Goal: Task Accomplishment & Management: Use online tool/utility

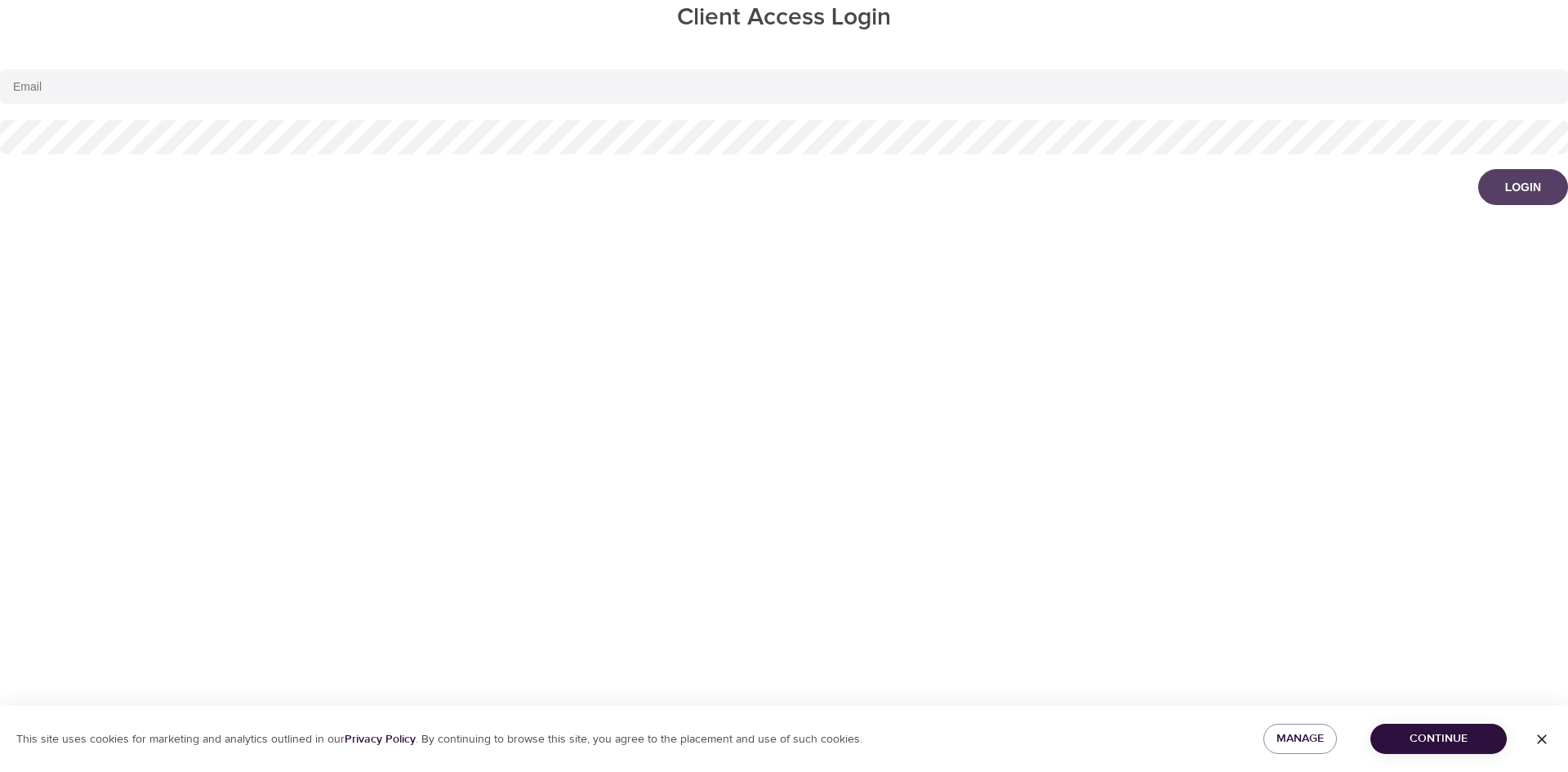
type input "[EMAIL_ADDRESS][DOMAIN_NAME]"
click at [1492, 185] on button "Login" at bounding box center [1523, 187] width 90 height 36
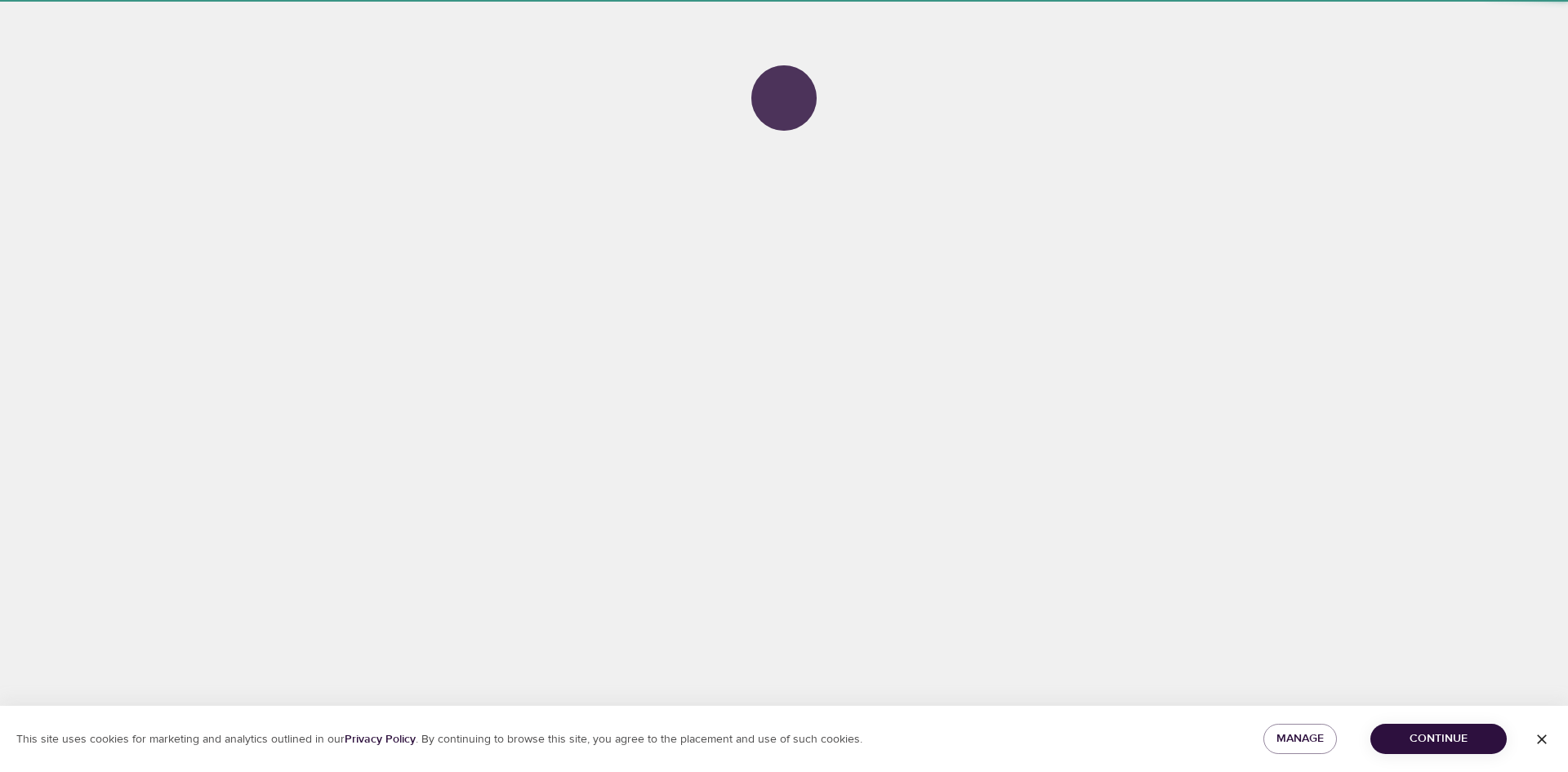
select select "678"
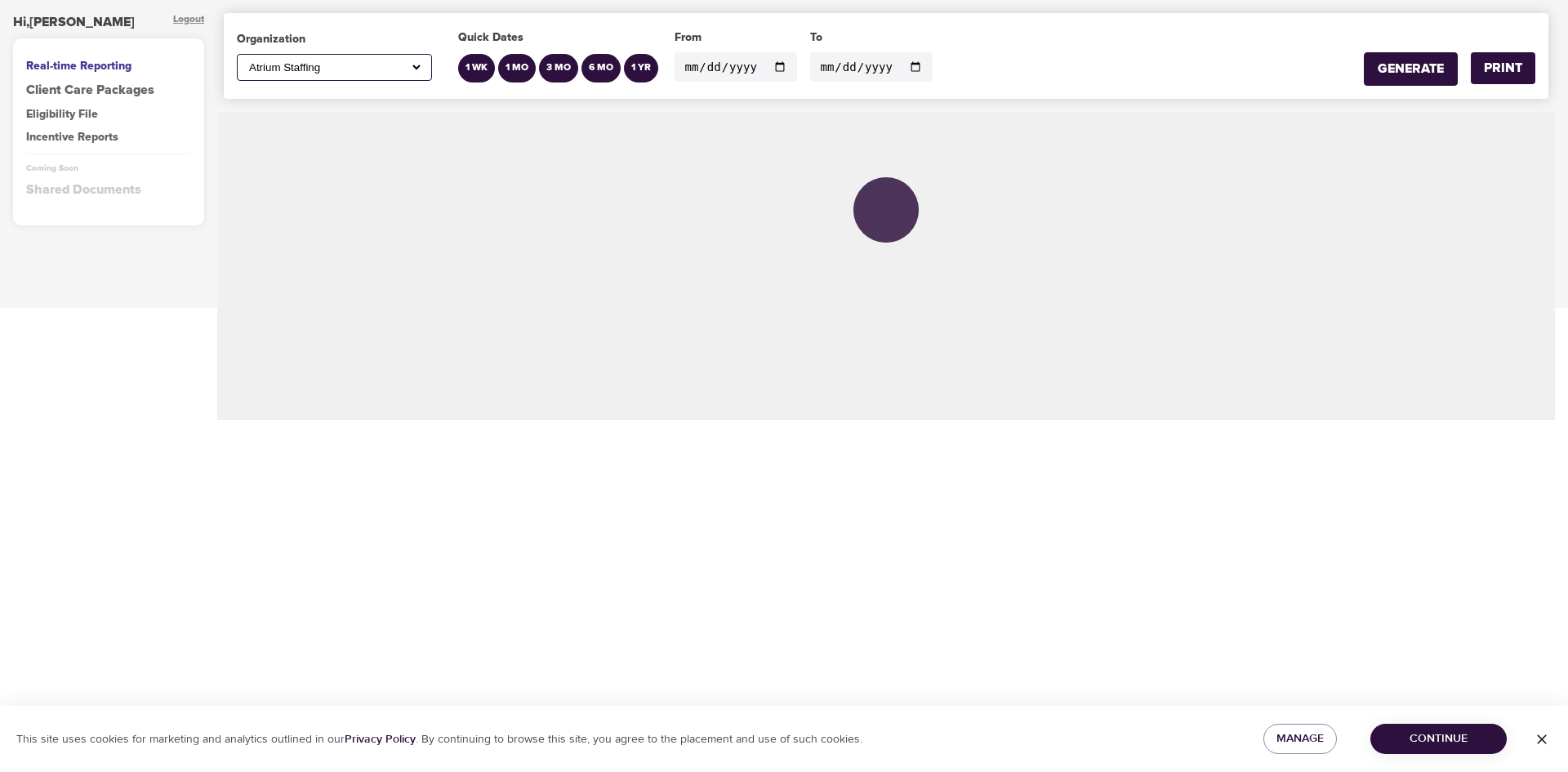
click at [75, 109] on div "Eligibility File" at bounding box center [109, 114] width 165 height 16
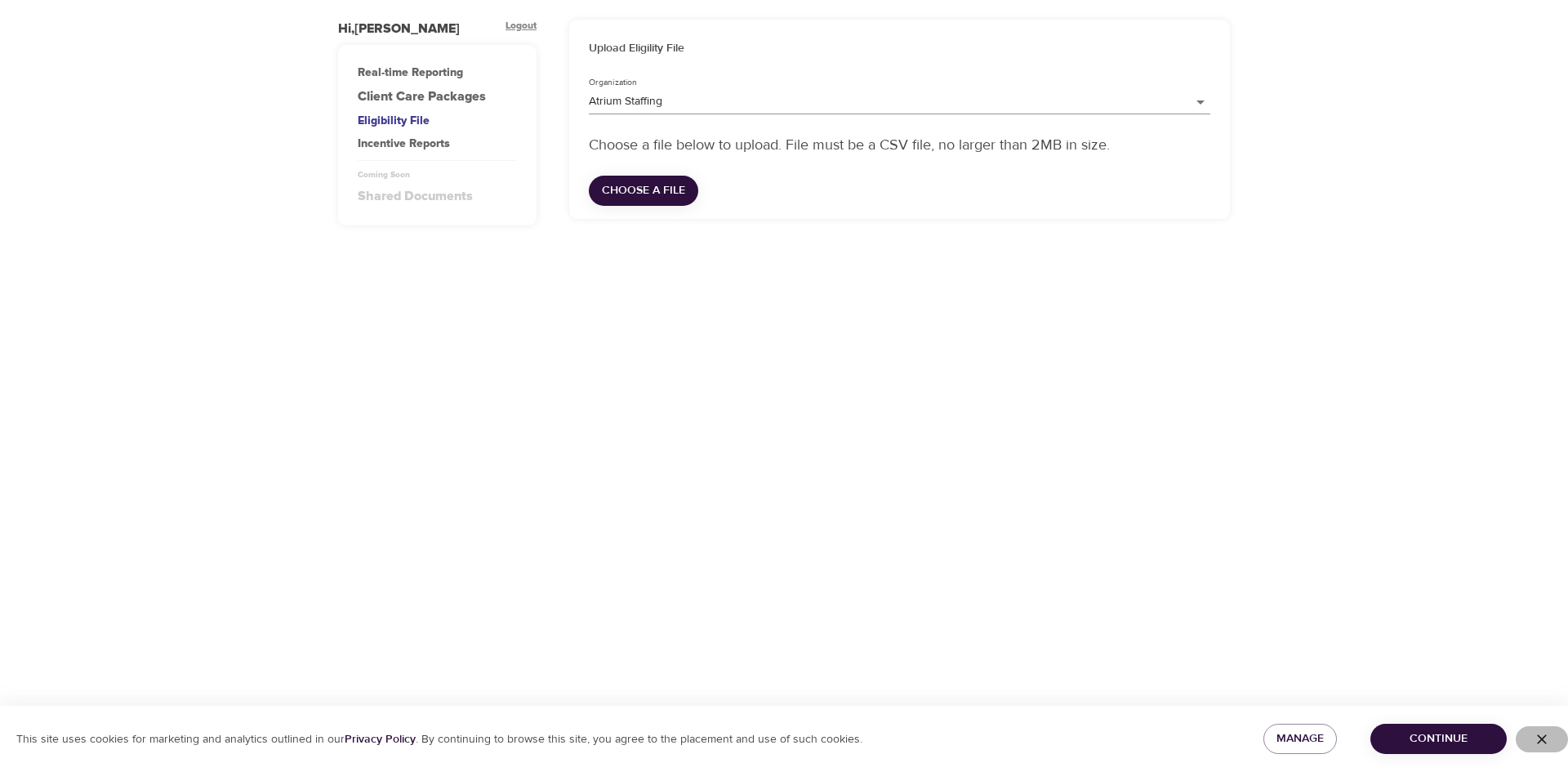
click at [1541, 740] on icon "button" at bounding box center [1541, 739] width 10 height 10
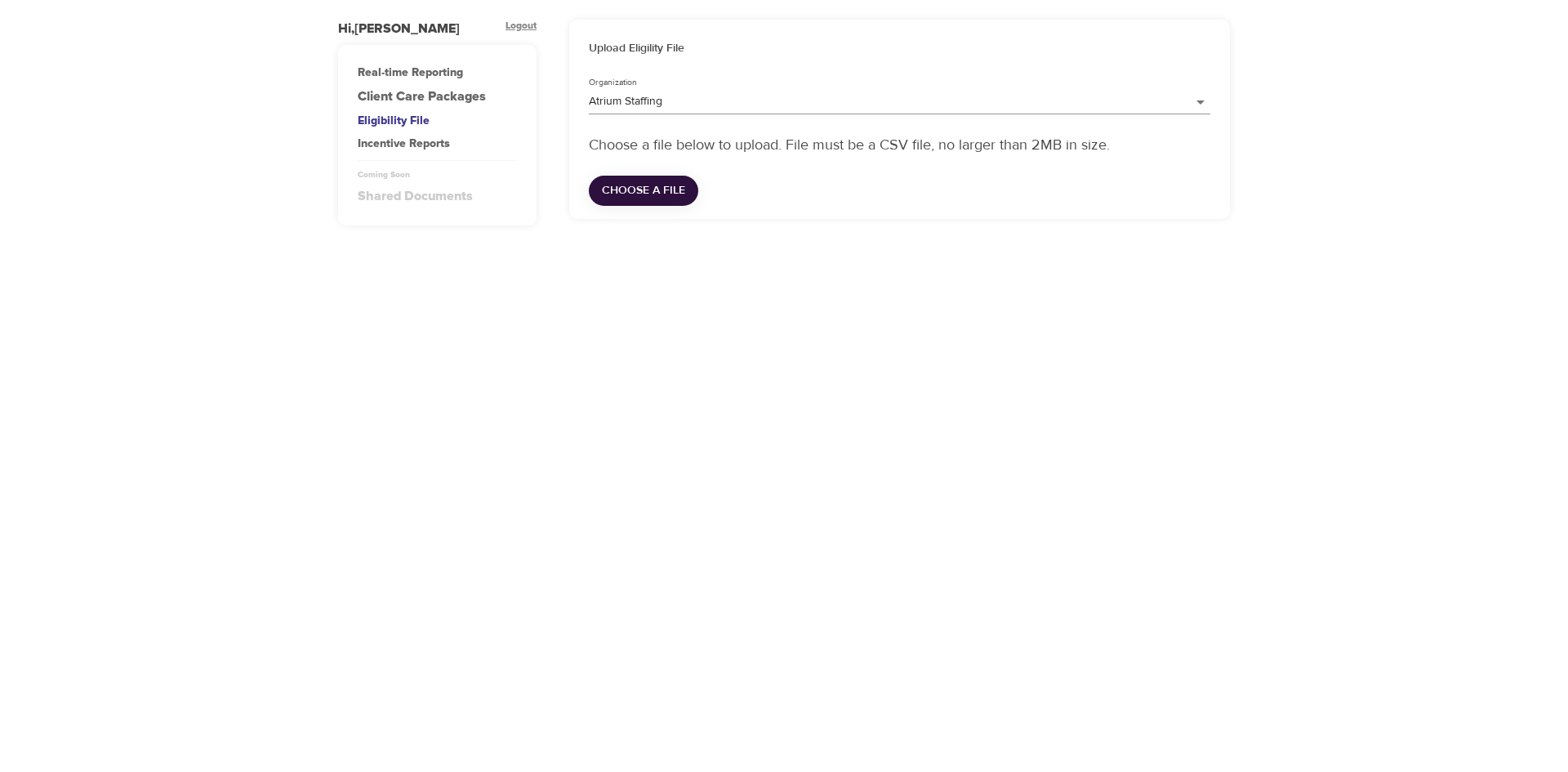
click at [662, 192] on span "Choose a file" at bounding box center [644, 190] width 84 height 20
